Goal: Ask a question: Seek information or help from site administrators or community

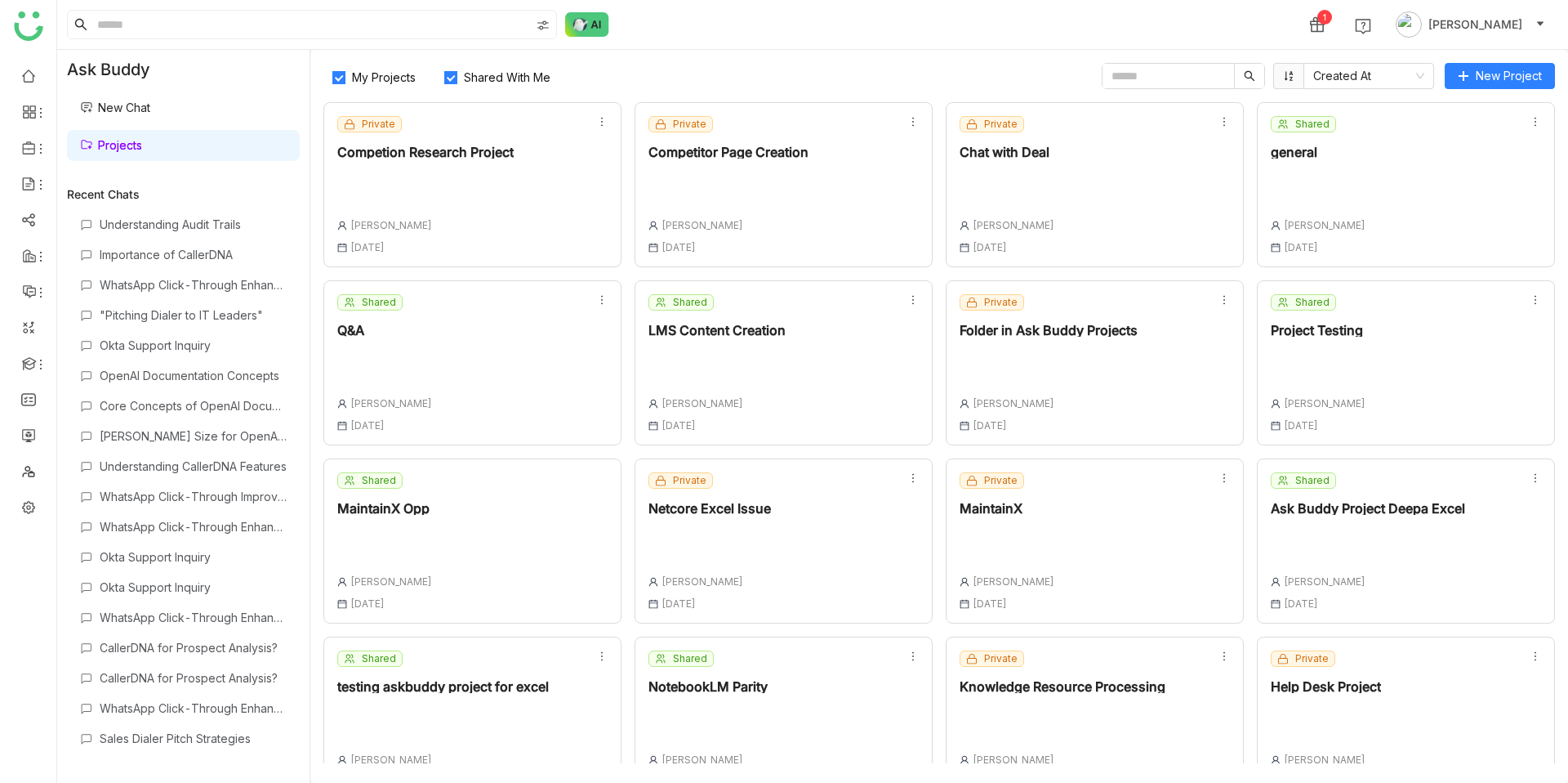
click at [1333, 749] on div "Private Help Desk Project Chandramani Tiwary 29 Sep , 2025" at bounding box center [1326, 719] width 111 height 138
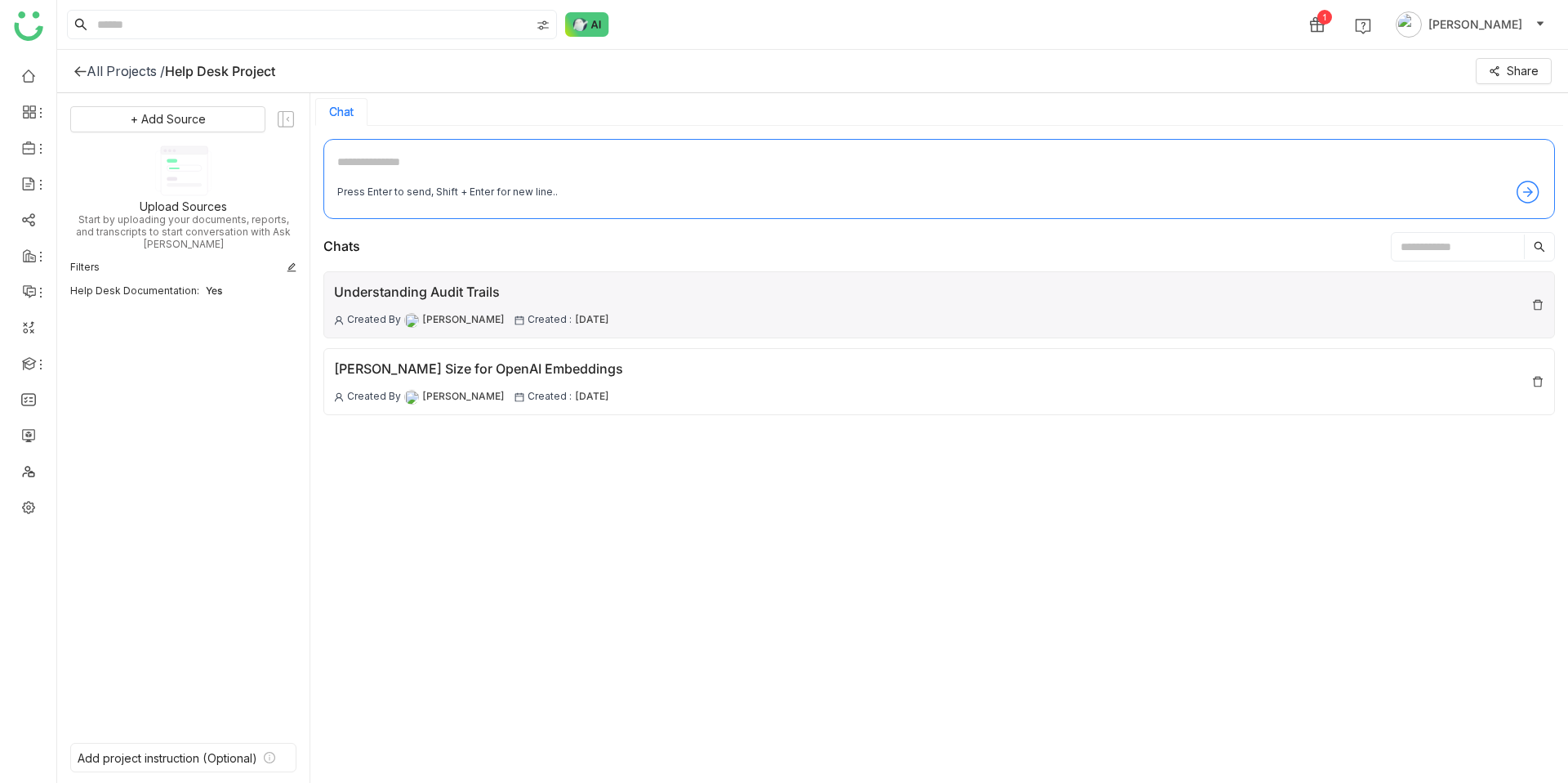
click at [610, 315] on span "09 Oct , 2025" at bounding box center [592, 320] width 35 height 15
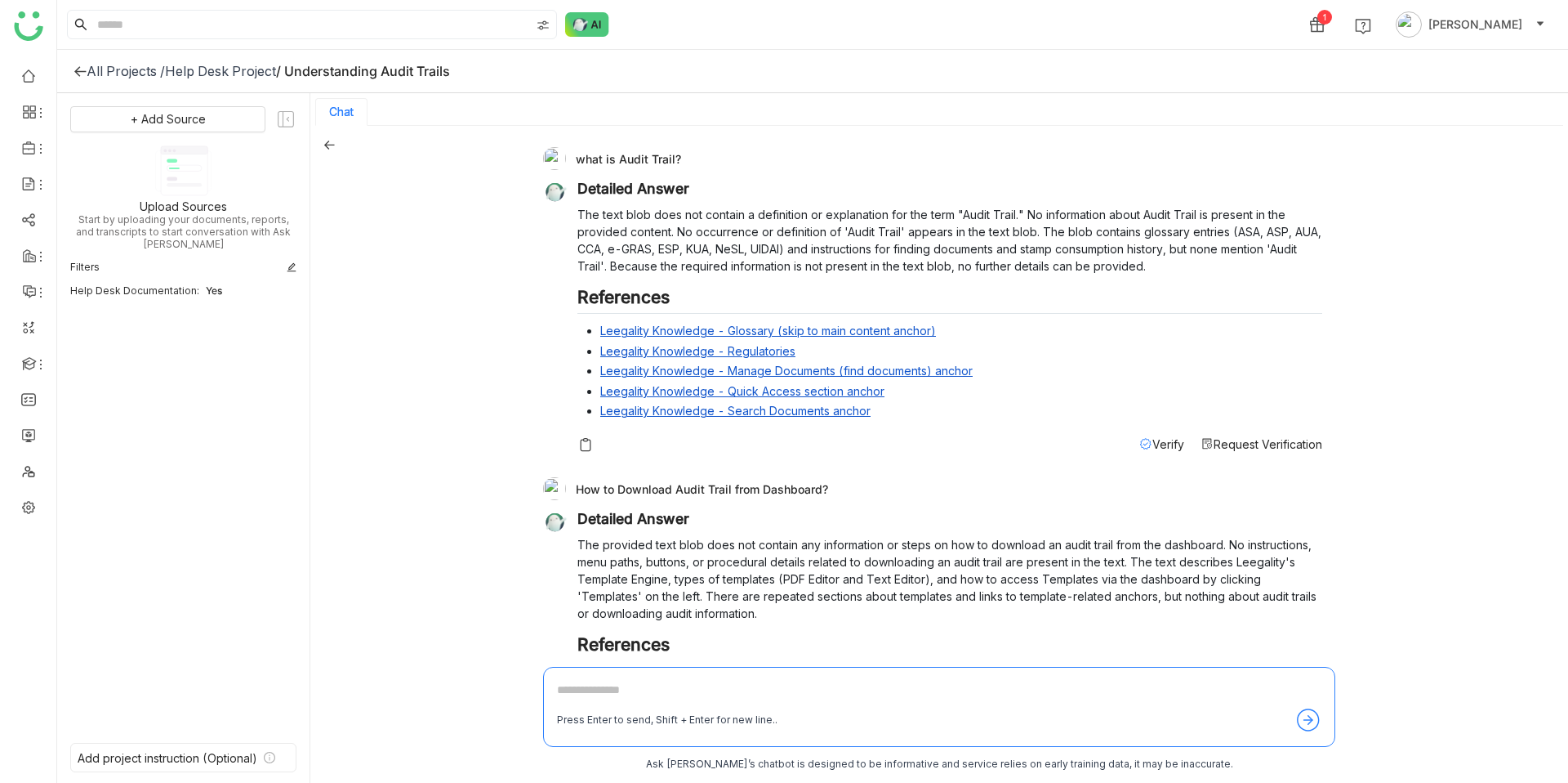
click at [757, 488] on div "How to Download Audit Trail from Dashboard?" at bounding box center [933, 489] width 780 height 23
copy div "How to Download Audit Trail from Dashboard?"
click at [323, 140] on icon at bounding box center [329, 144] width 12 height 12
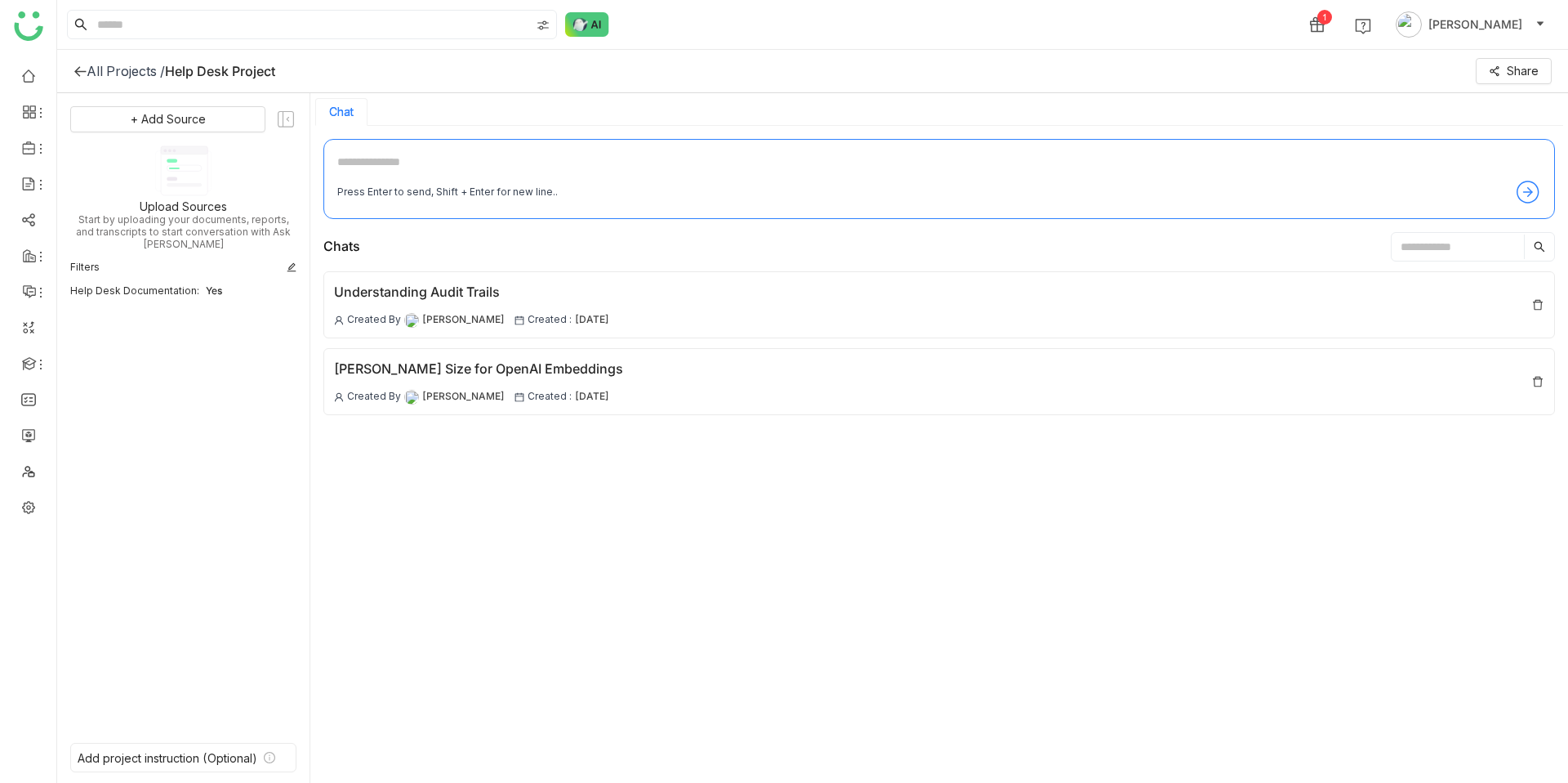
click at [502, 168] on textarea at bounding box center [939, 165] width 1204 height 26
paste textarea "**********"
type textarea "**********"
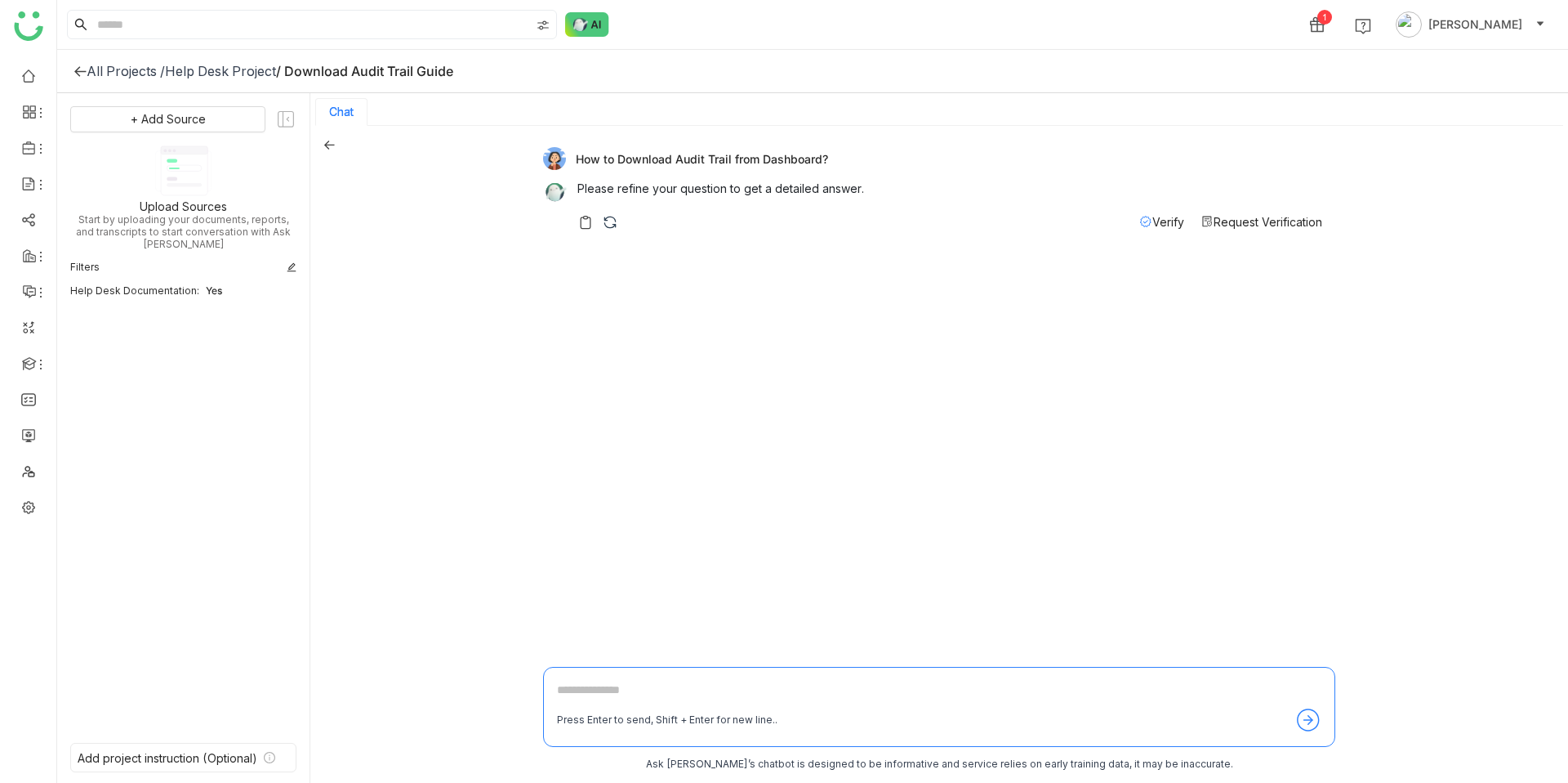
click at [611, 226] on img at bounding box center [610, 222] width 16 height 16
click at [603, 27] on img at bounding box center [587, 24] width 44 height 24
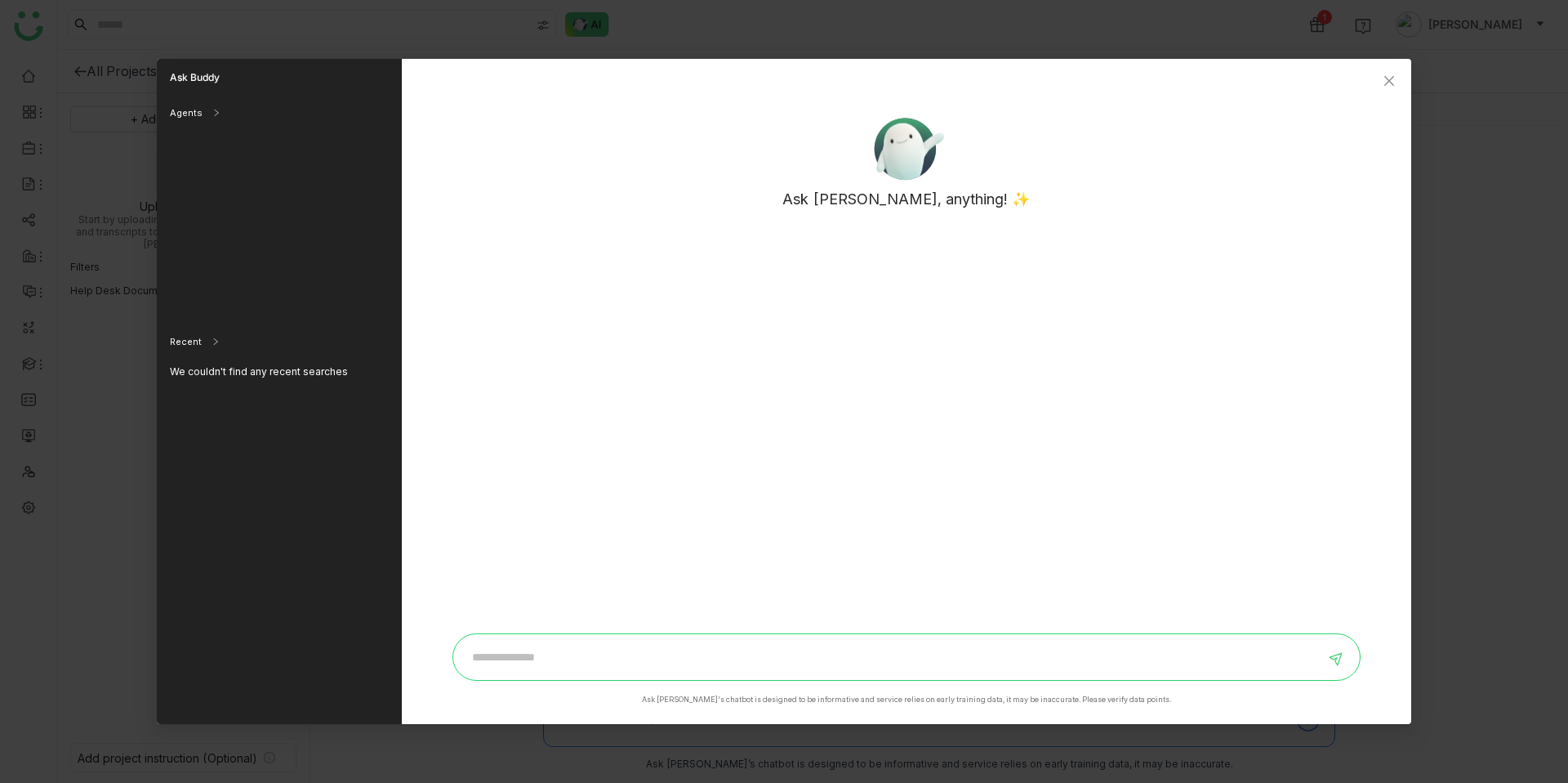
click at [520, 644] on input at bounding box center [894, 657] width 861 height 26
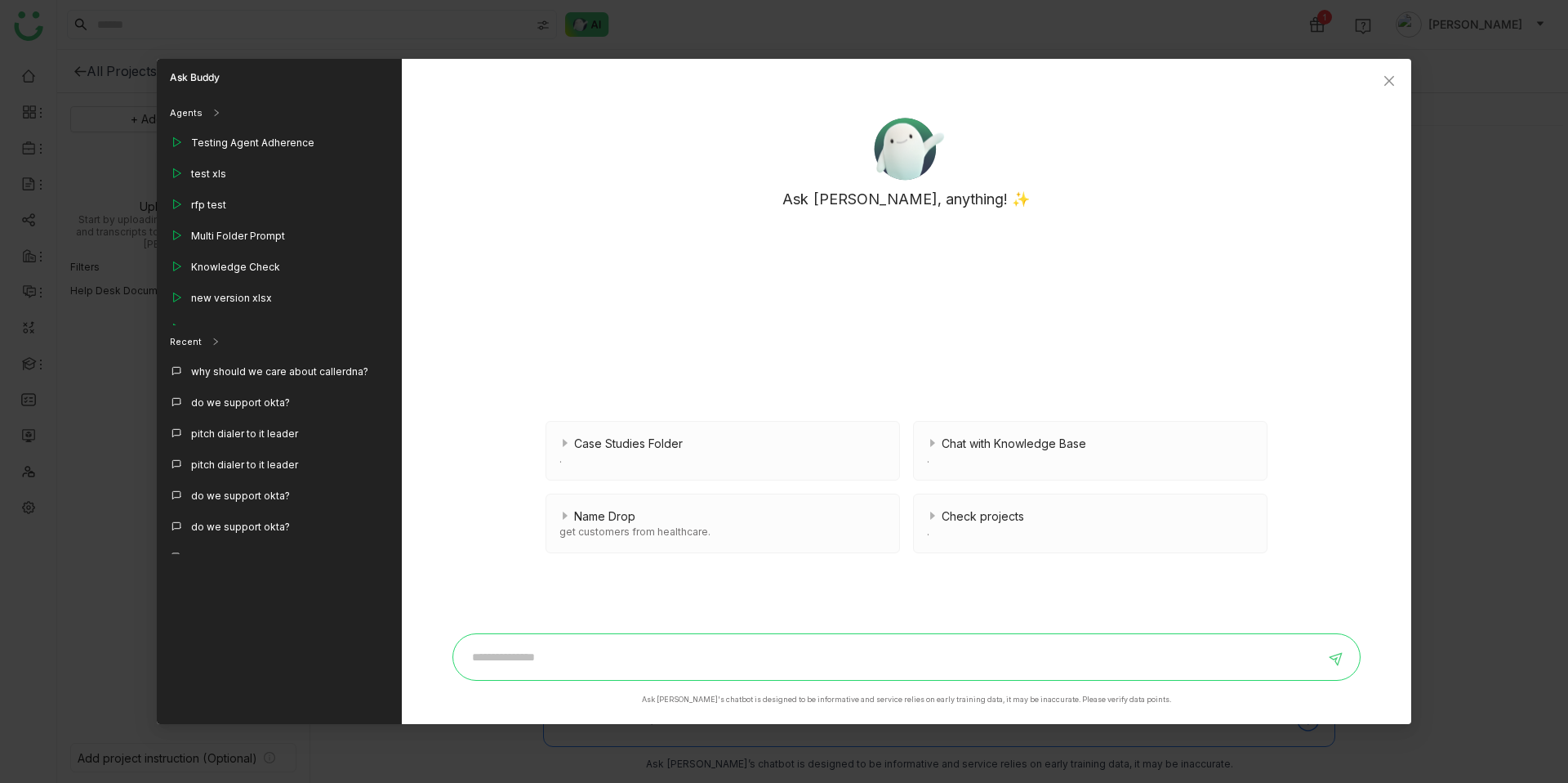
click at [513, 659] on input at bounding box center [894, 657] width 861 height 26
type input "**********"
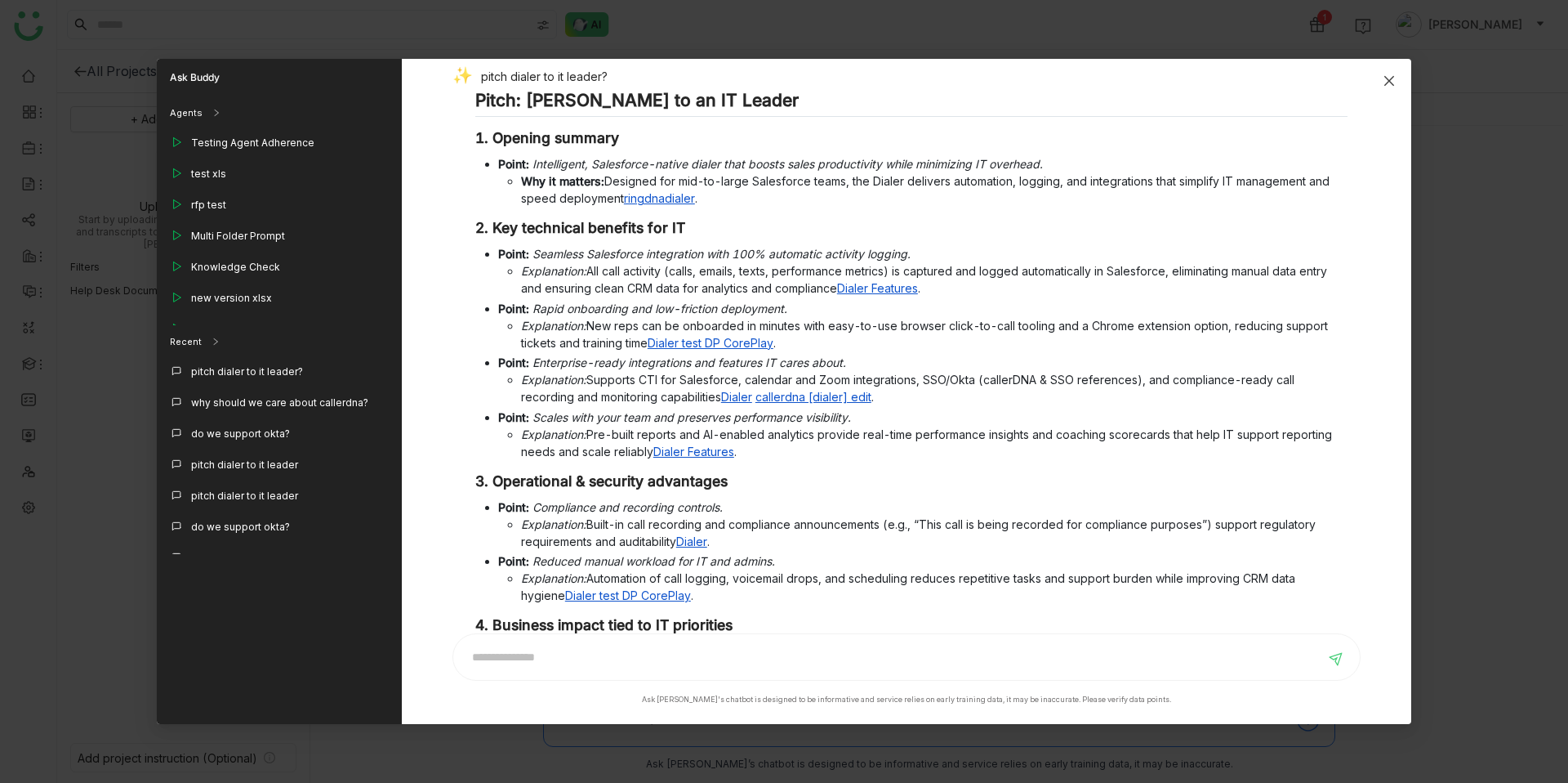
click at [1396, 83] on span "Close" at bounding box center [1389, 81] width 44 height 44
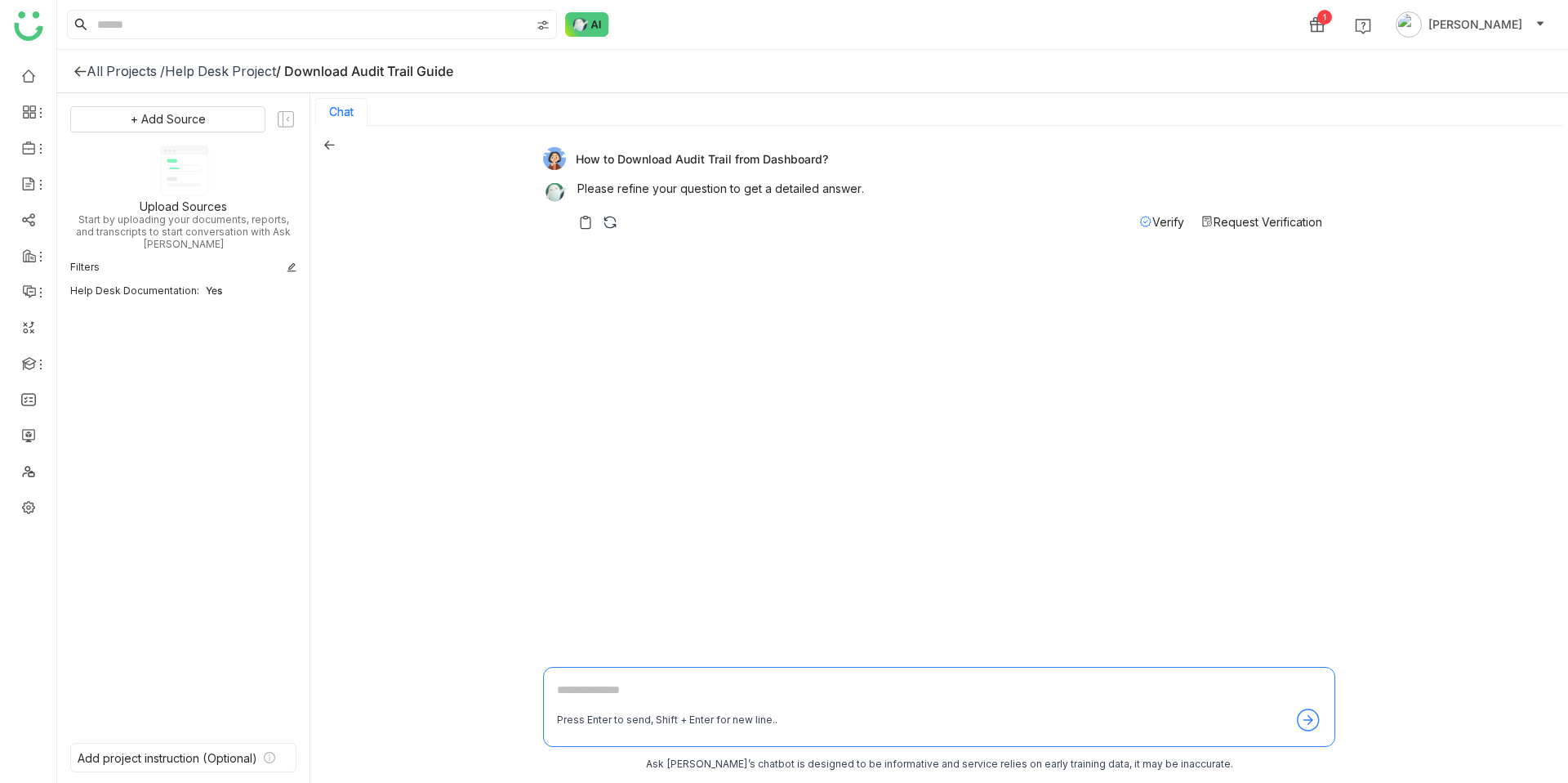
click at [604, 222] on img at bounding box center [610, 222] width 16 height 16
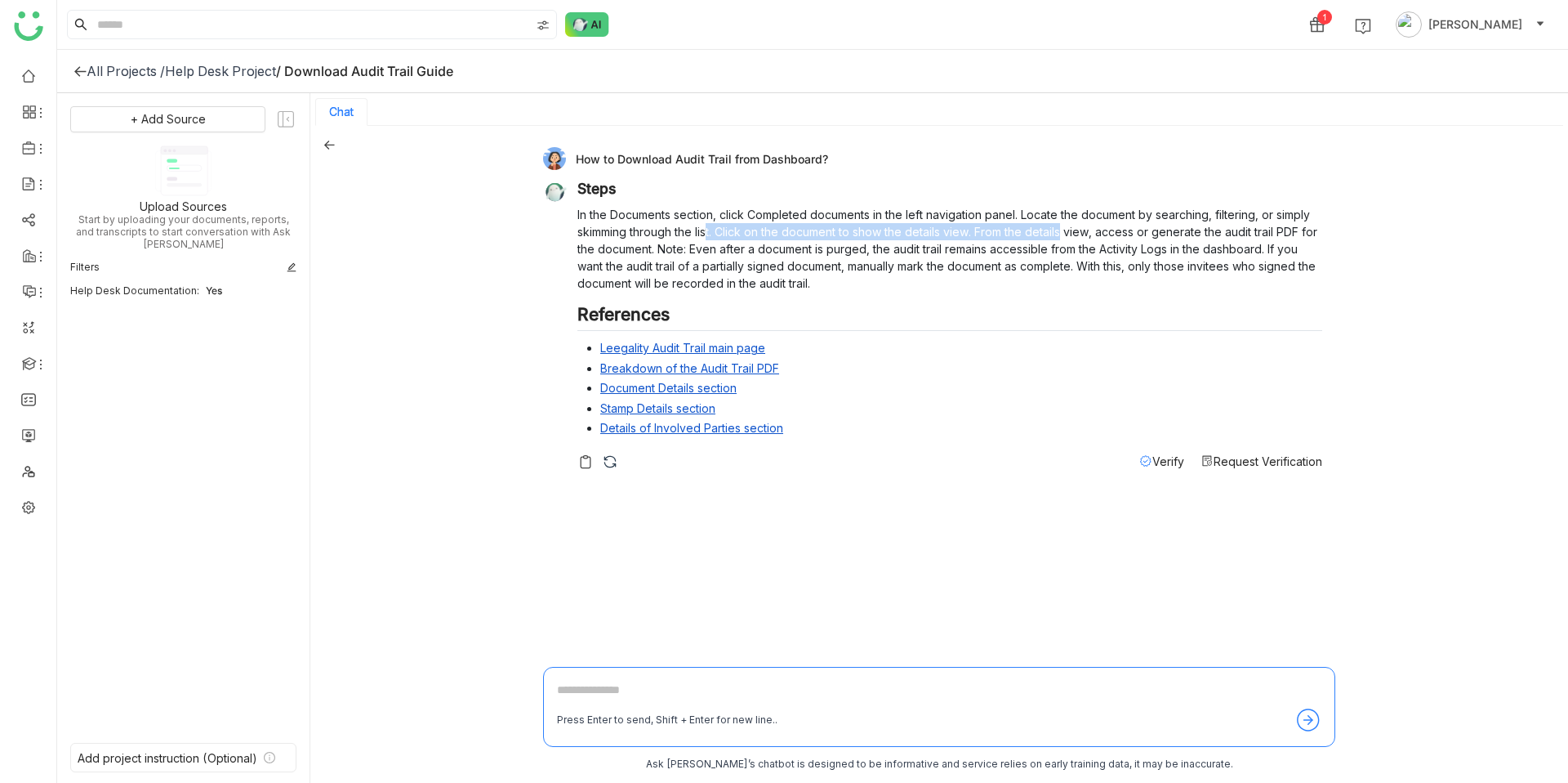
drag, startPoint x: 709, startPoint y: 223, endPoint x: 1072, endPoint y: 231, distance: 363.1
click at [1071, 231] on p "In the Documents section, click Completed documents in the left navigation pane…" at bounding box center [950, 248] width 745 height 86
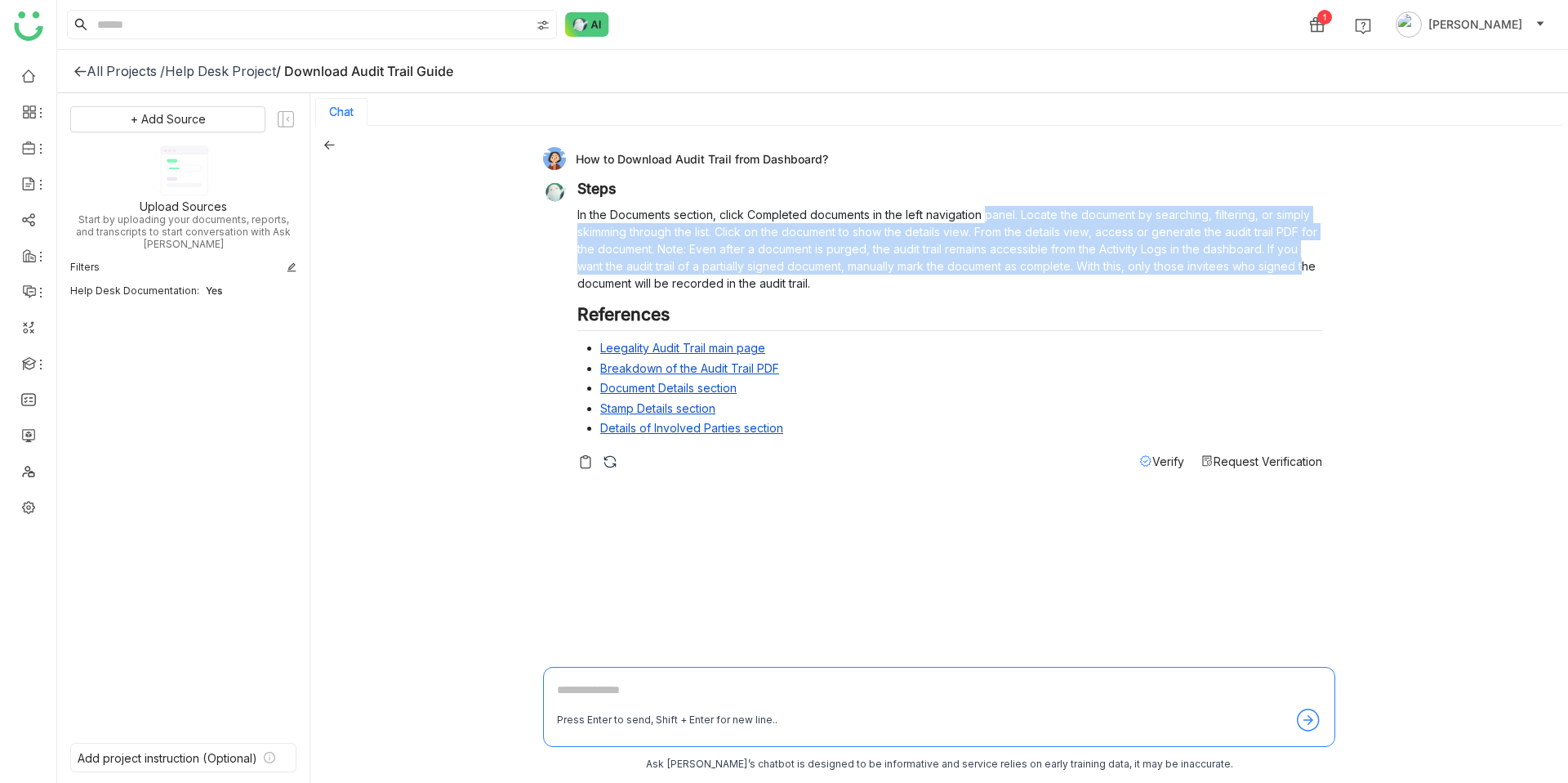
drag, startPoint x: 986, startPoint y: 216, endPoint x: 1307, endPoint y: 271, distance: 325.7
click at [1307, 272] on p "In the Documents section, click Completed documents in the left navigation pane…" at bounding box center [950, 248] width 745 height 86
click at [1307, 271] on p "In the Documents section, click Completed documents in the left navigation pane…" at bounding box center [950, 248] width 745 height 86
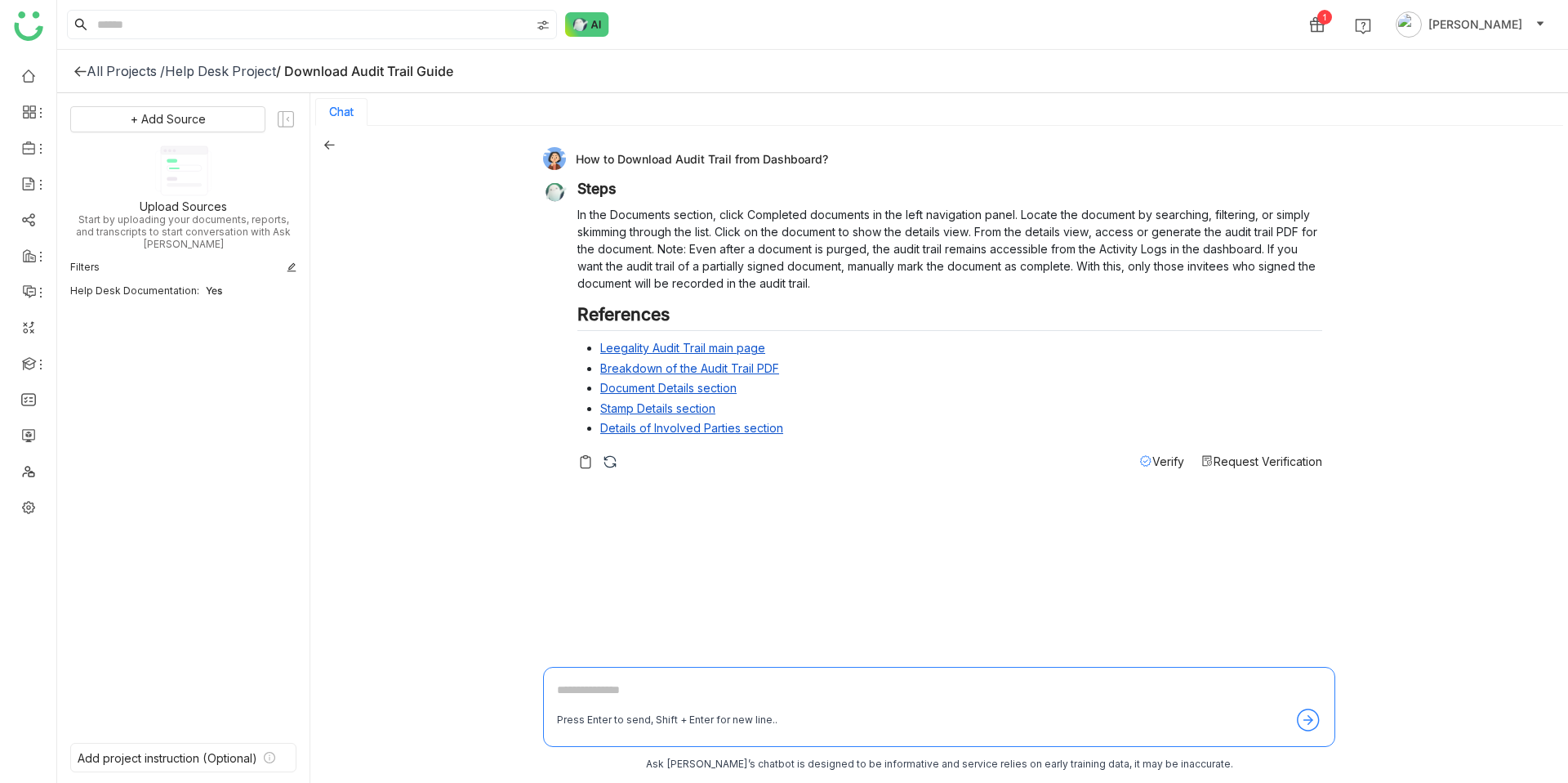
click at [594, 158] on div "How to Download Audit Trail from Dashboard?" at bounding box center [933, 159] width 780 height 23
click at [797, 164] on div "How to Download Audit Trail from Dashboard?" at bounding box center [933, 159] width 780 height 23
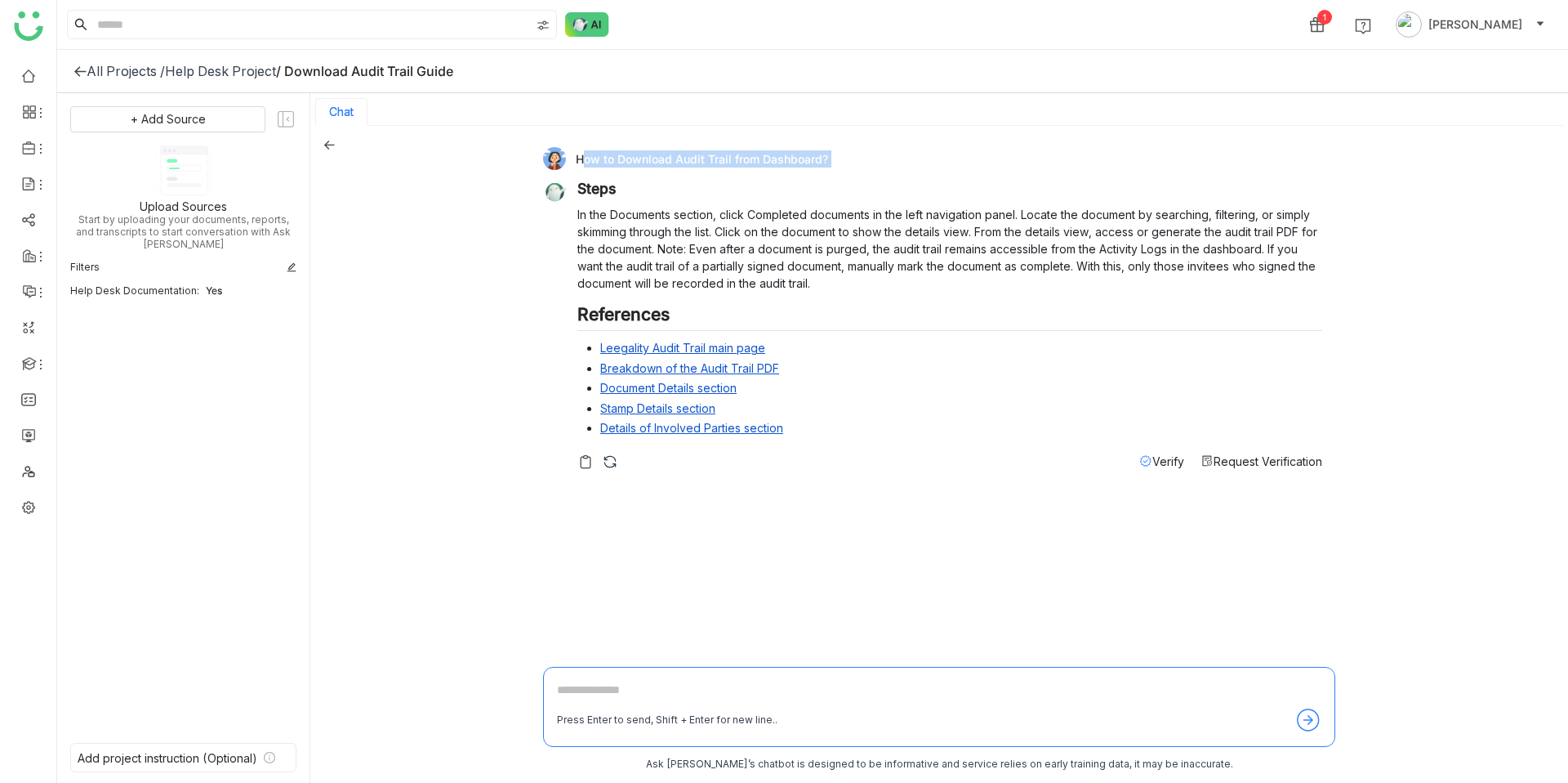
click at [797, 164] on div "How to Download Audit Trail from Dashboard?" at bounding box center [933, 159] width 780 height 23
